Goal: Task Accomplishment & Management: Use online tool/utility

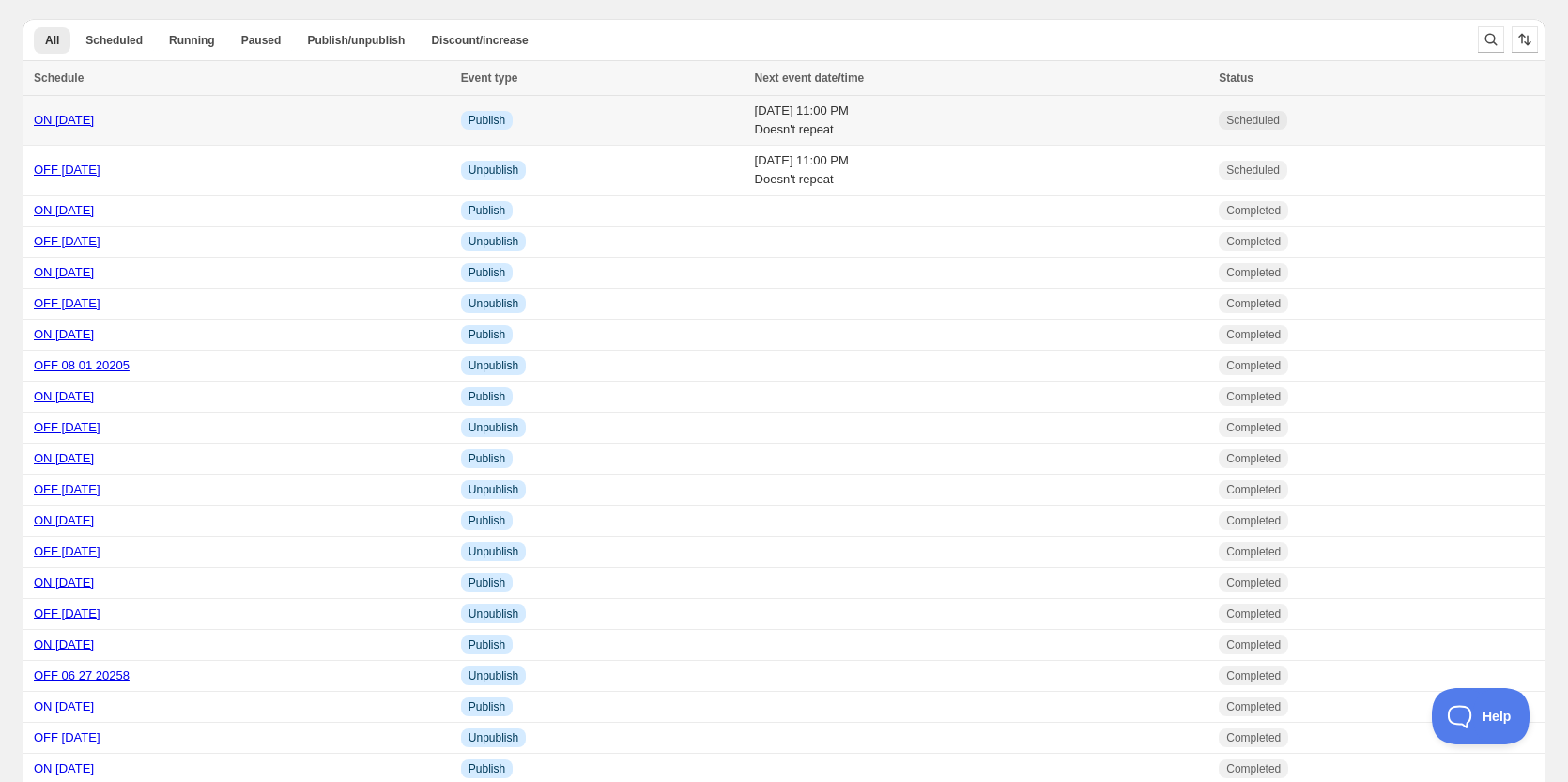
click at [78, 120] on link "ON [DATE]" at bounding box center [64, 119] width 60 height 14
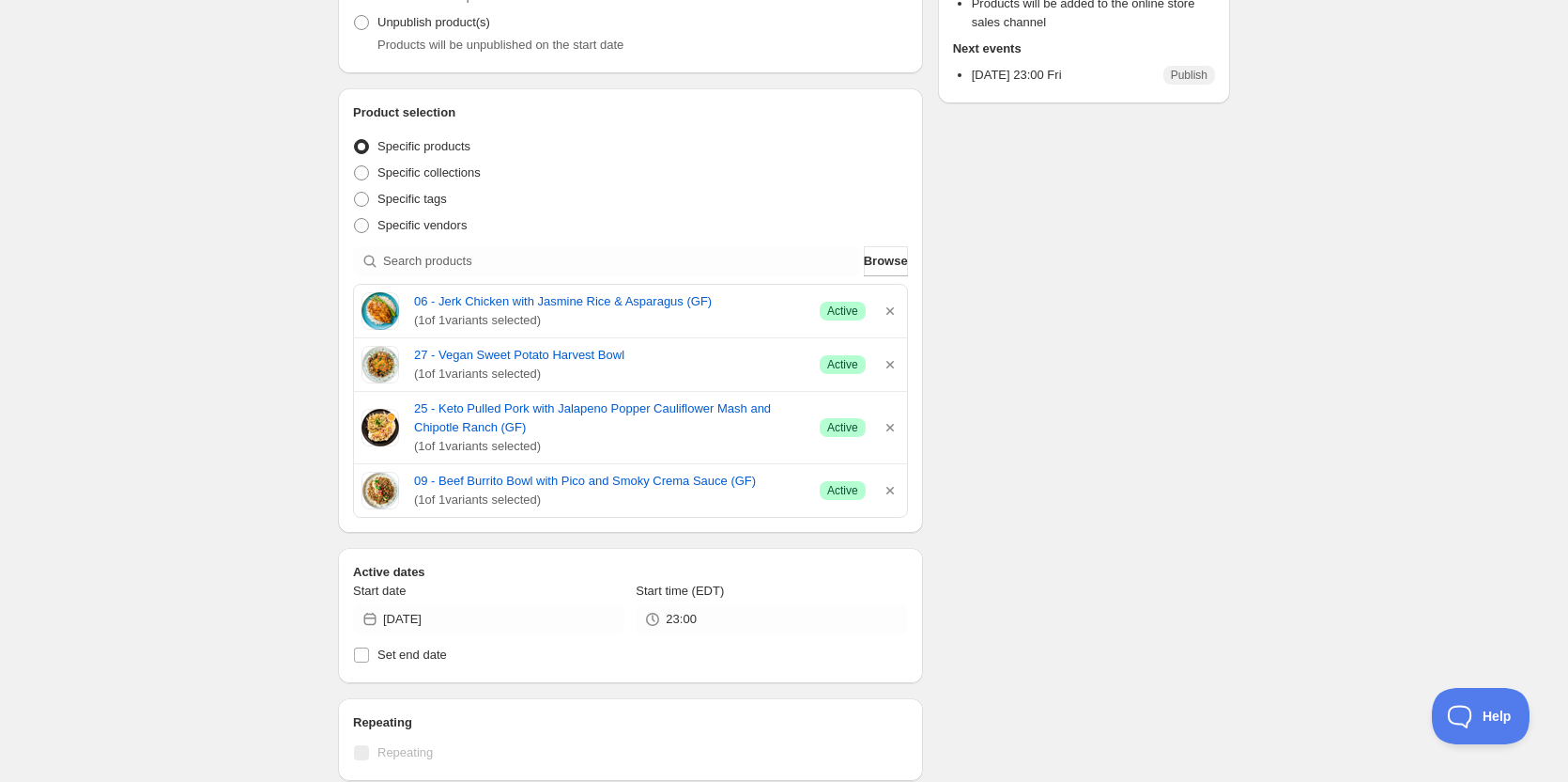
scroll to position [282, 0]
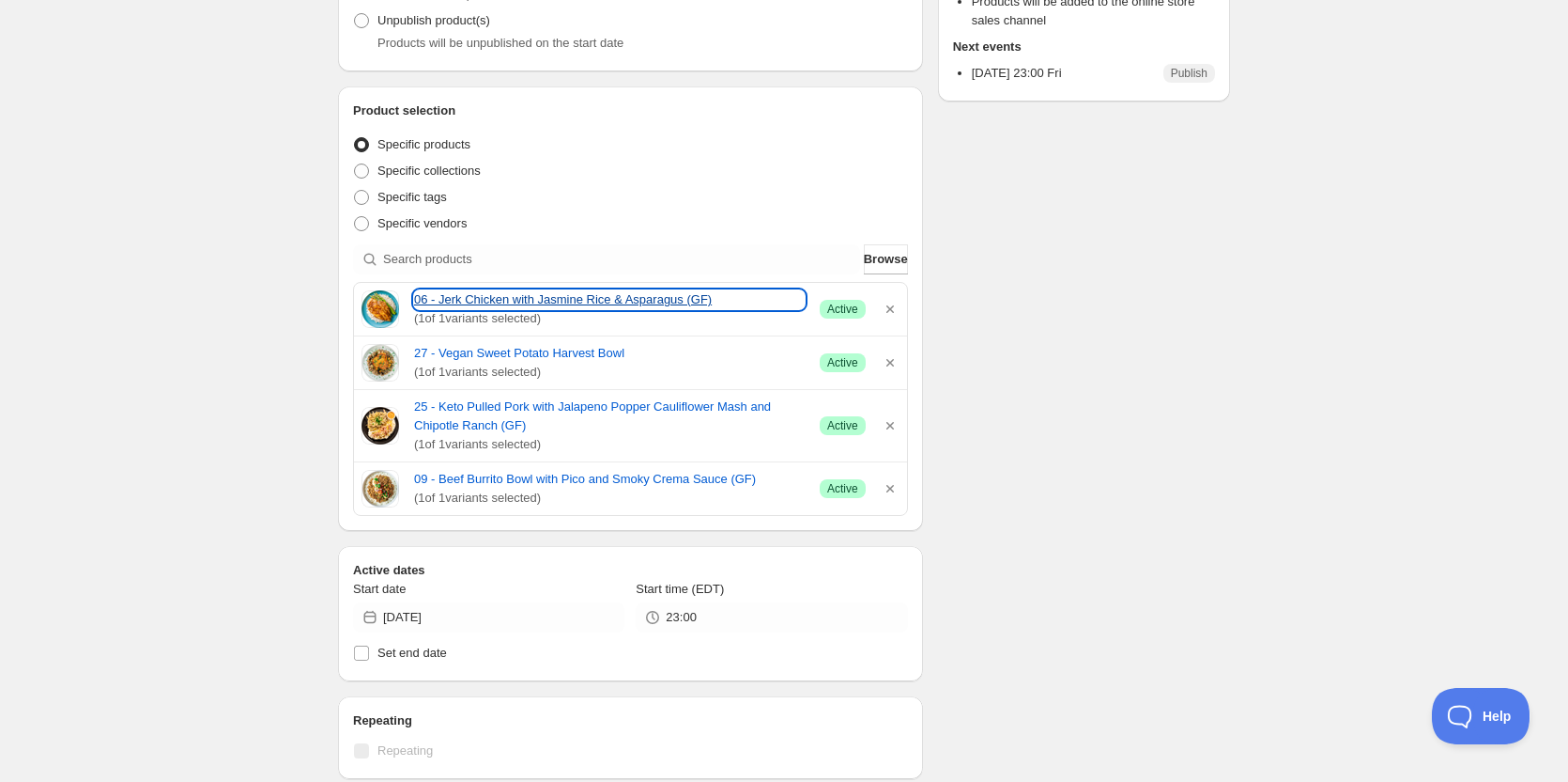
click at [526, 298] on link "06 - Jerk Chicken with Jasmine Rice & Asparagus (GF)" at bounding box center [609, 300] width 390 height 19
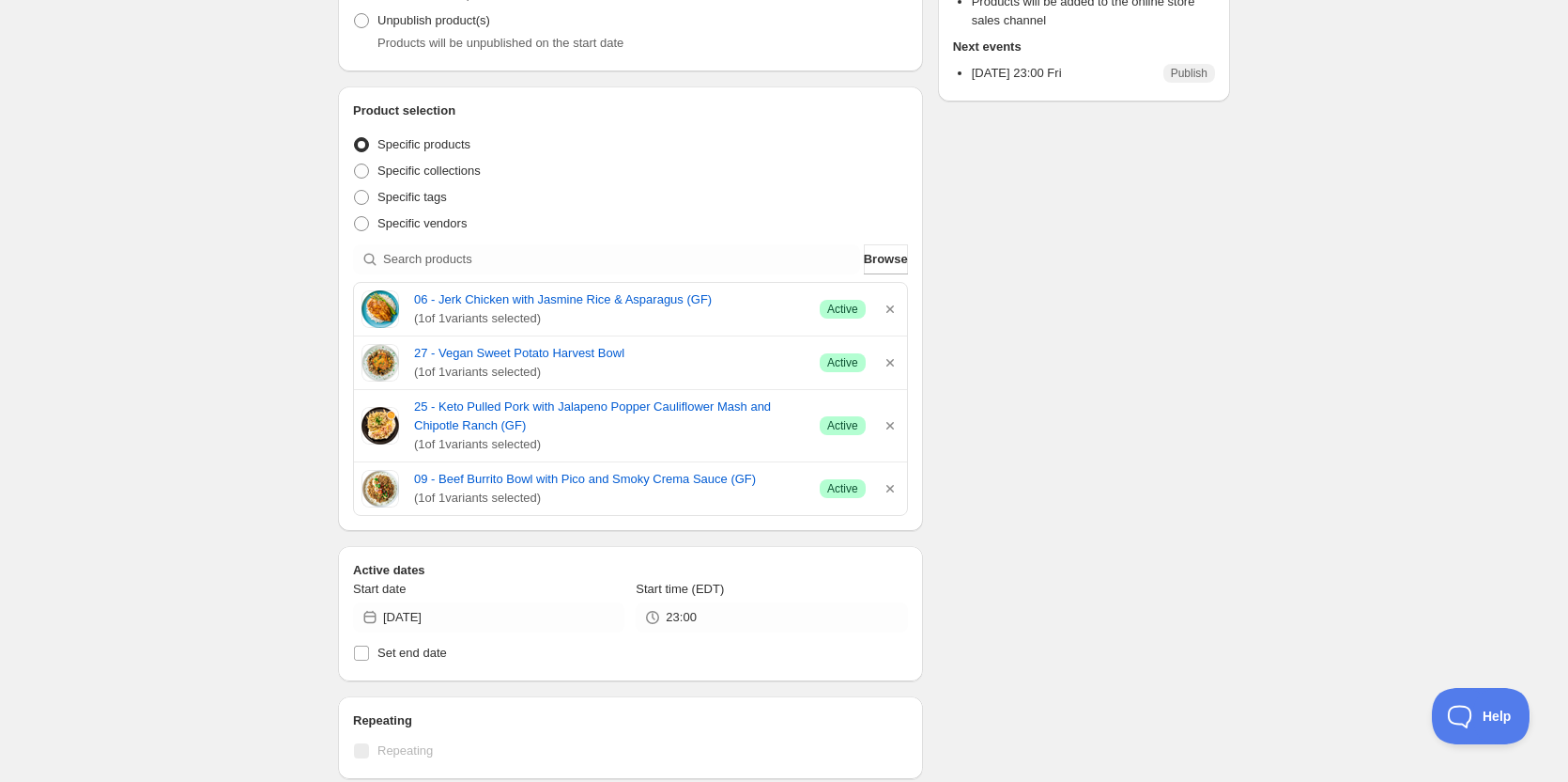
click at [181, 264] on div "ON 08 22 2025. This page is ready ON 08 22 2025 Scheduled Duplicate Activate De…" at bounding box center [784, 530] width 1568 height 1625
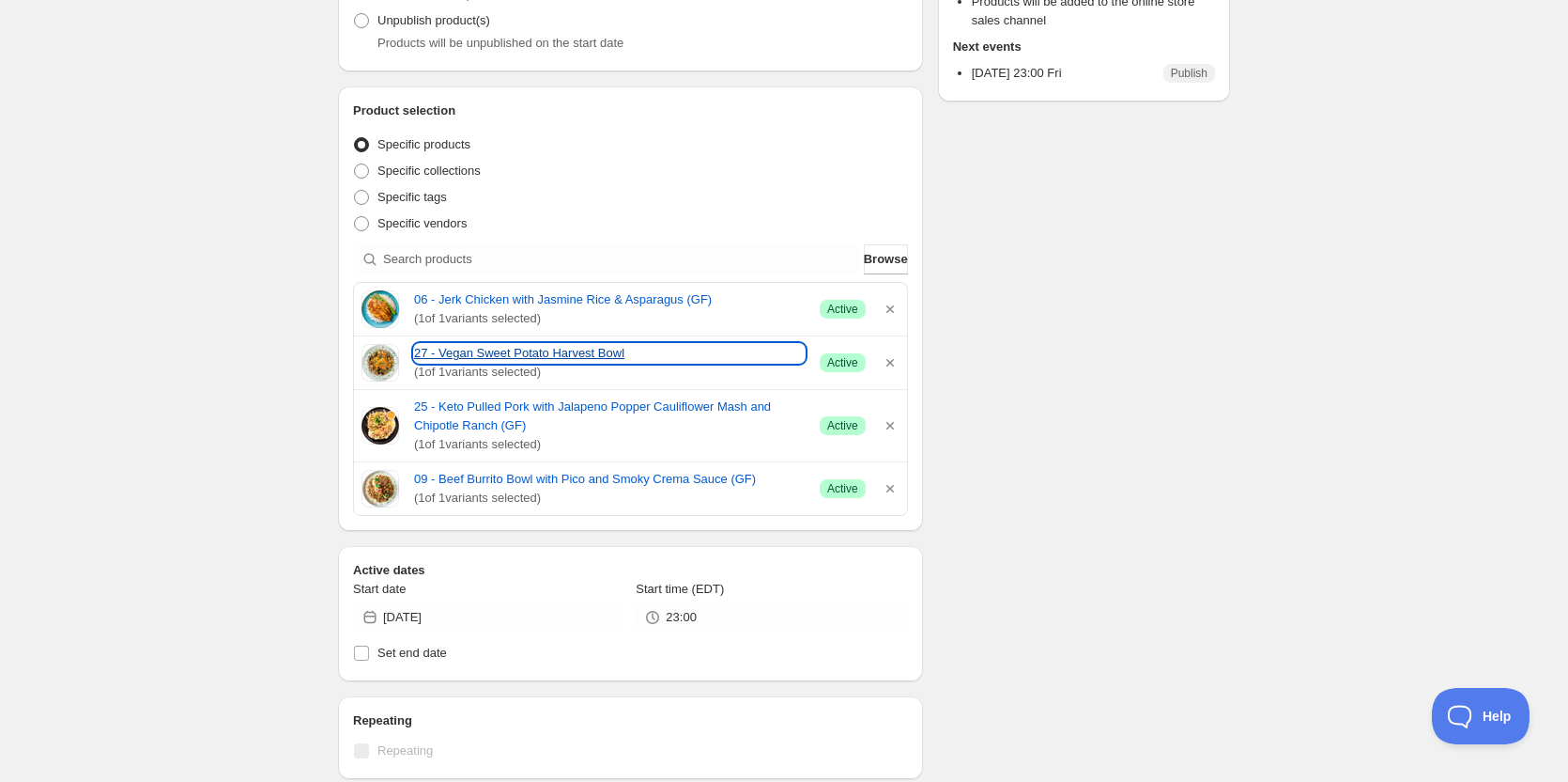
click at [520, 351] on link "27 - Vegan Sweet Potato Harvest Bowl" at bounding box center [609, 354] width 390 height 19
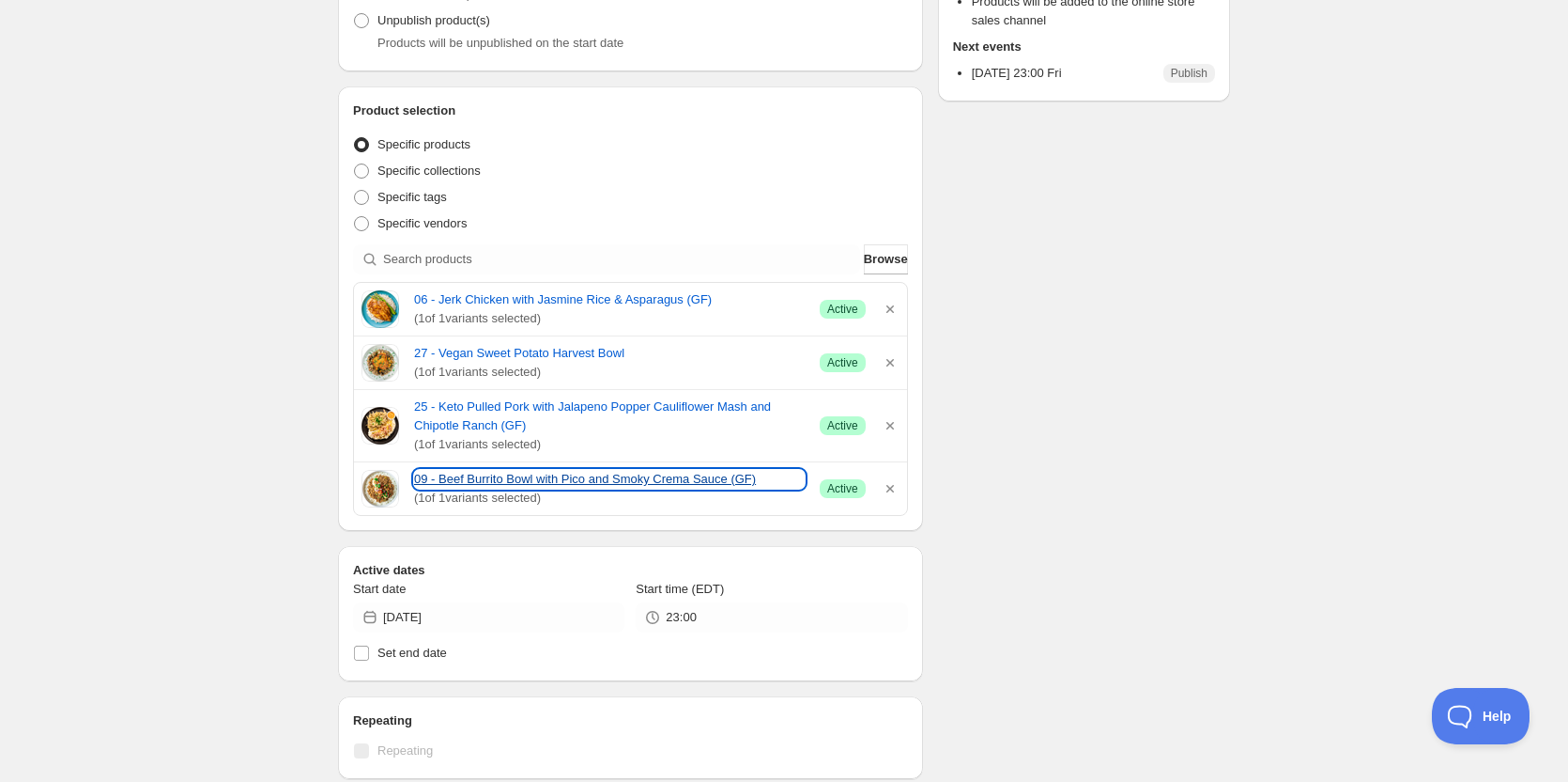
click at [502, 485] on link "09 - Beef Burrito Bowl with Pico and Smoky Crema Sauce (GF)" at bounding box center [609, 479] width 390 height 19
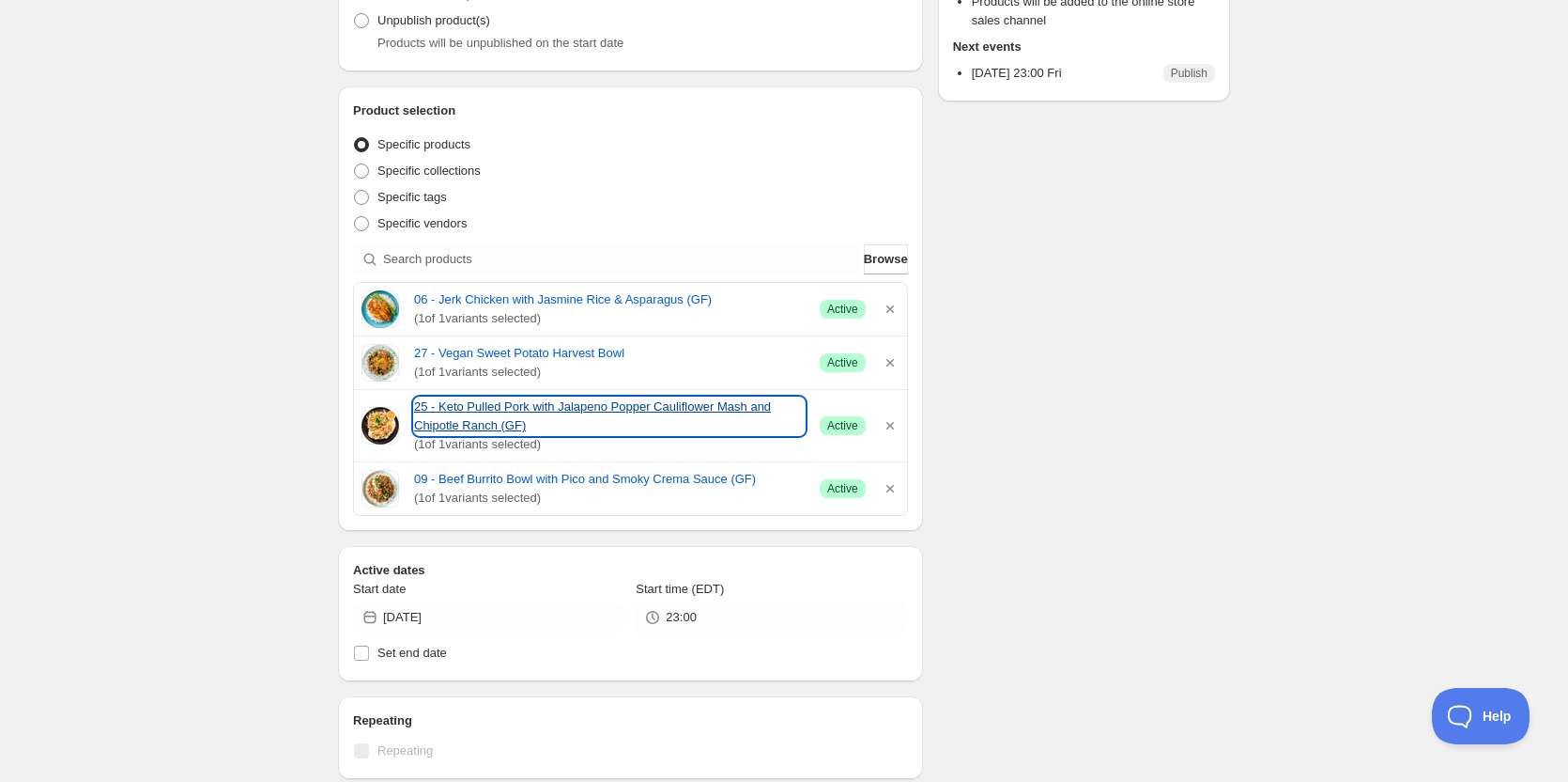
click at [438, 412] on link "25 - Keto Pulled Pork with Jalapeno Popper Cauliflower Mash and Chipotle Ranch …" at bounding box center [609, 416] width 390 height 38
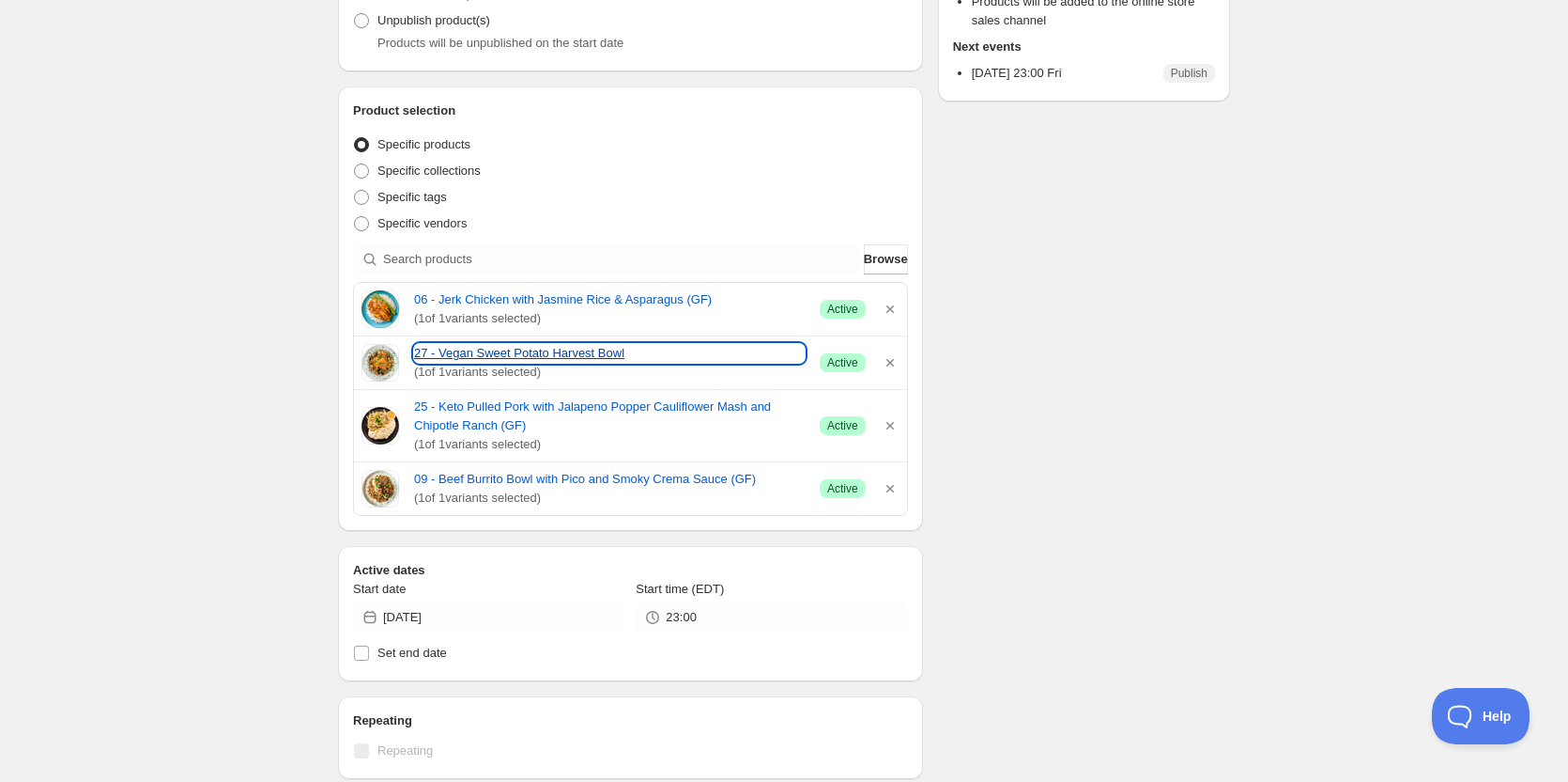
click at [462, 356] on link "27 - Vegan Sweet Potato Harvest Bowl" at bounding box center [609, 354] width 390 height 19
